Goal: Navigation & Orientation: Find specific page/section

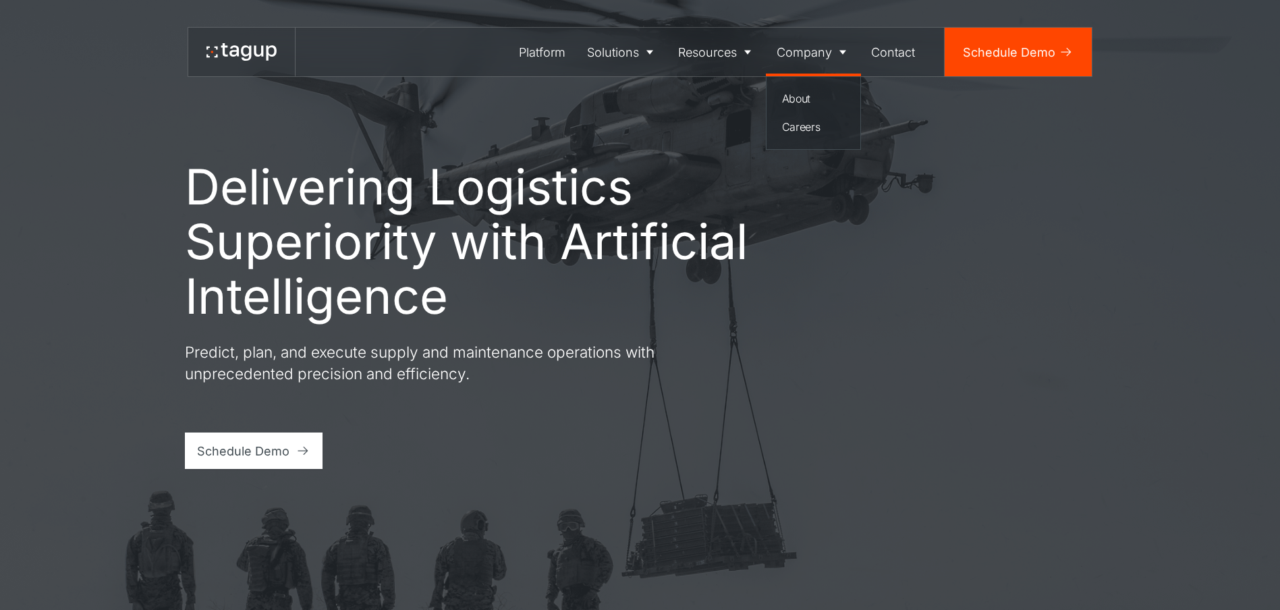
click at [817, 45] on div "Company" at bounding box center [804, 52] width 55 height 18
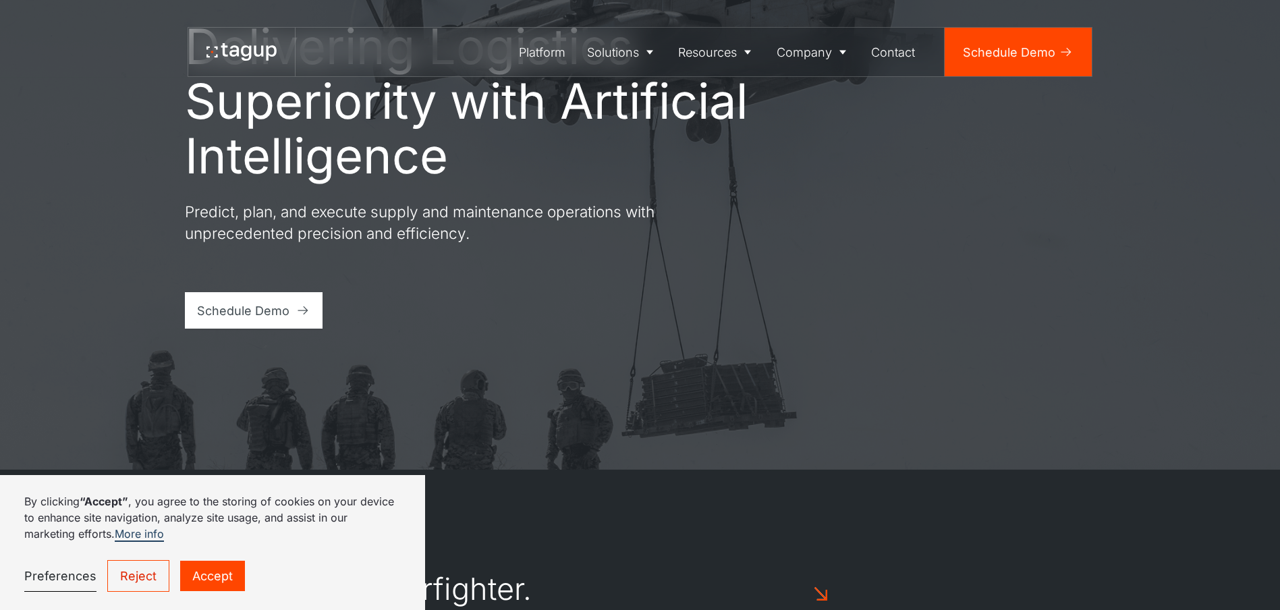
click at [151, 576] on link "Reject" at bounding box center [138, 576] width 62 height 32
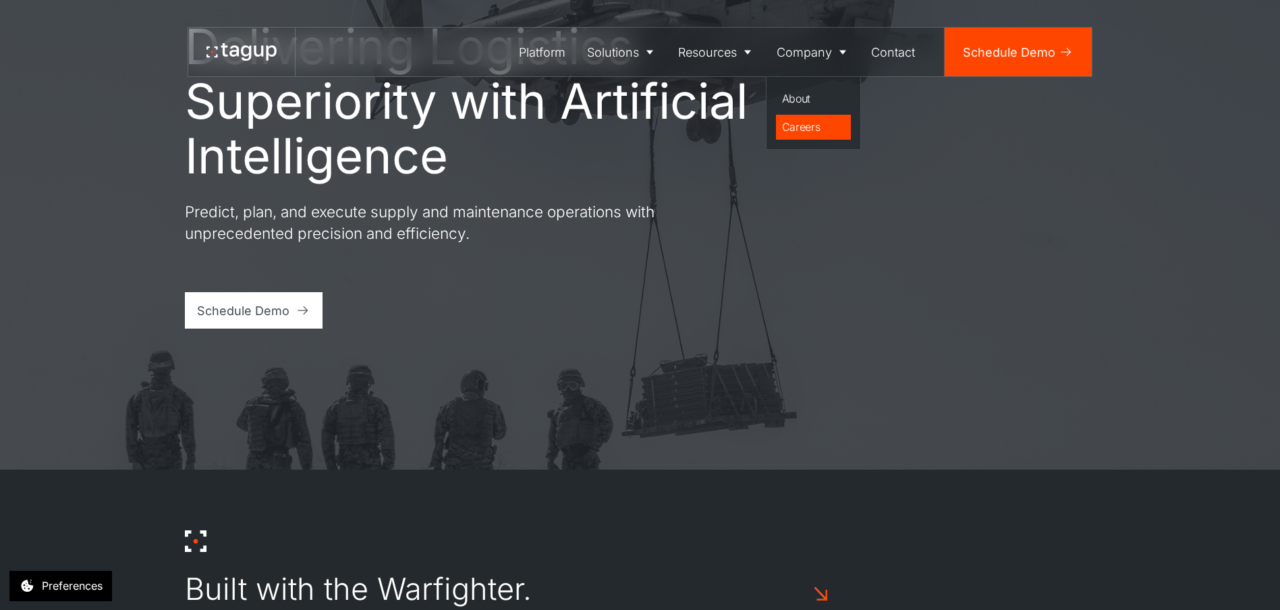
click at [809, 117] on link "Careers" at bounding box center [814, 128] width 76 height 26
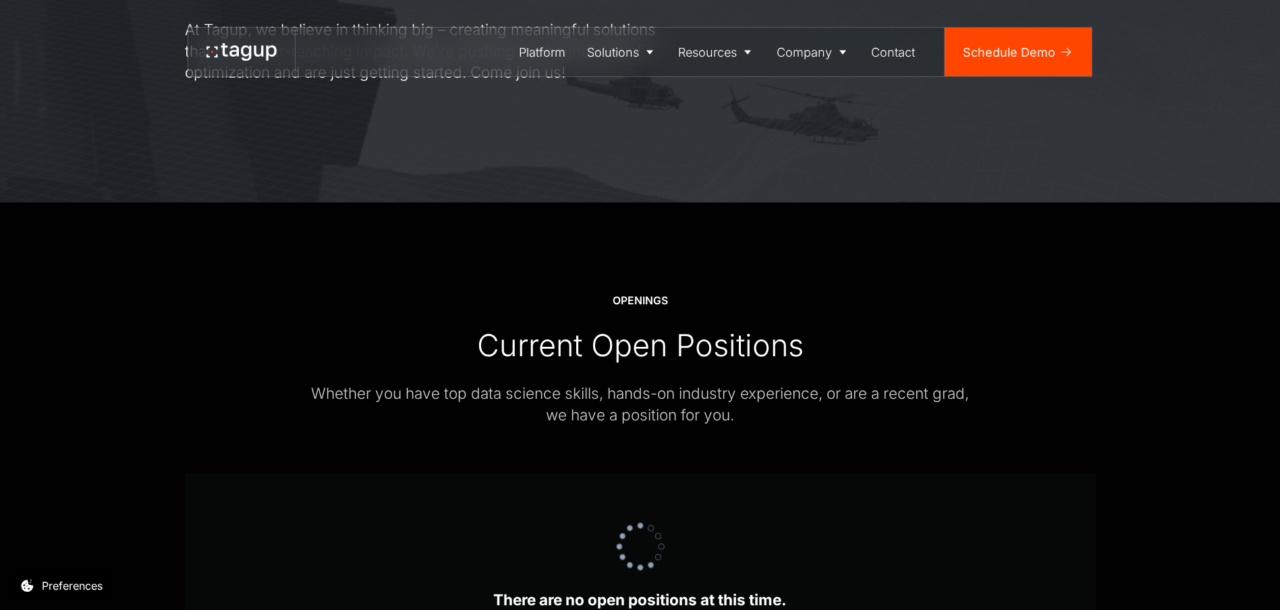
scroll to position [405, 0]
